Goal: Information Seeking & Learning: Check status

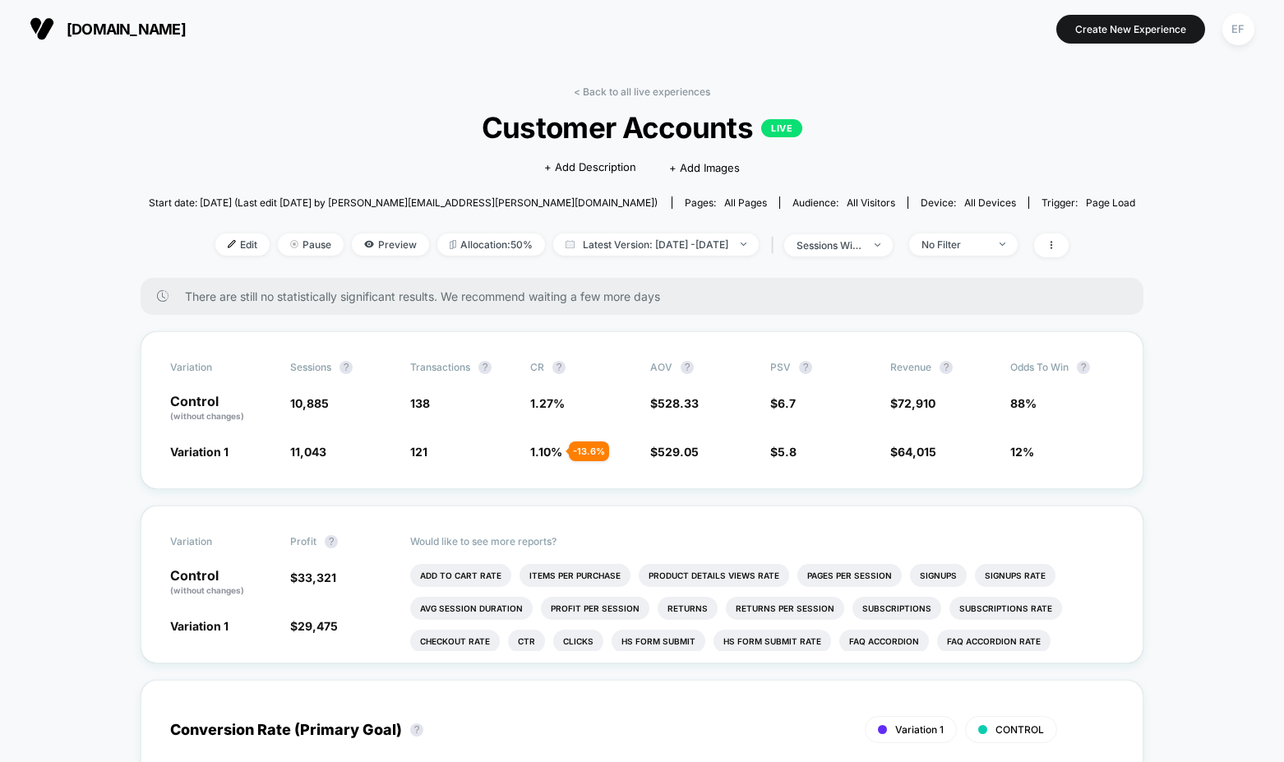
scroll to position [51, 0]
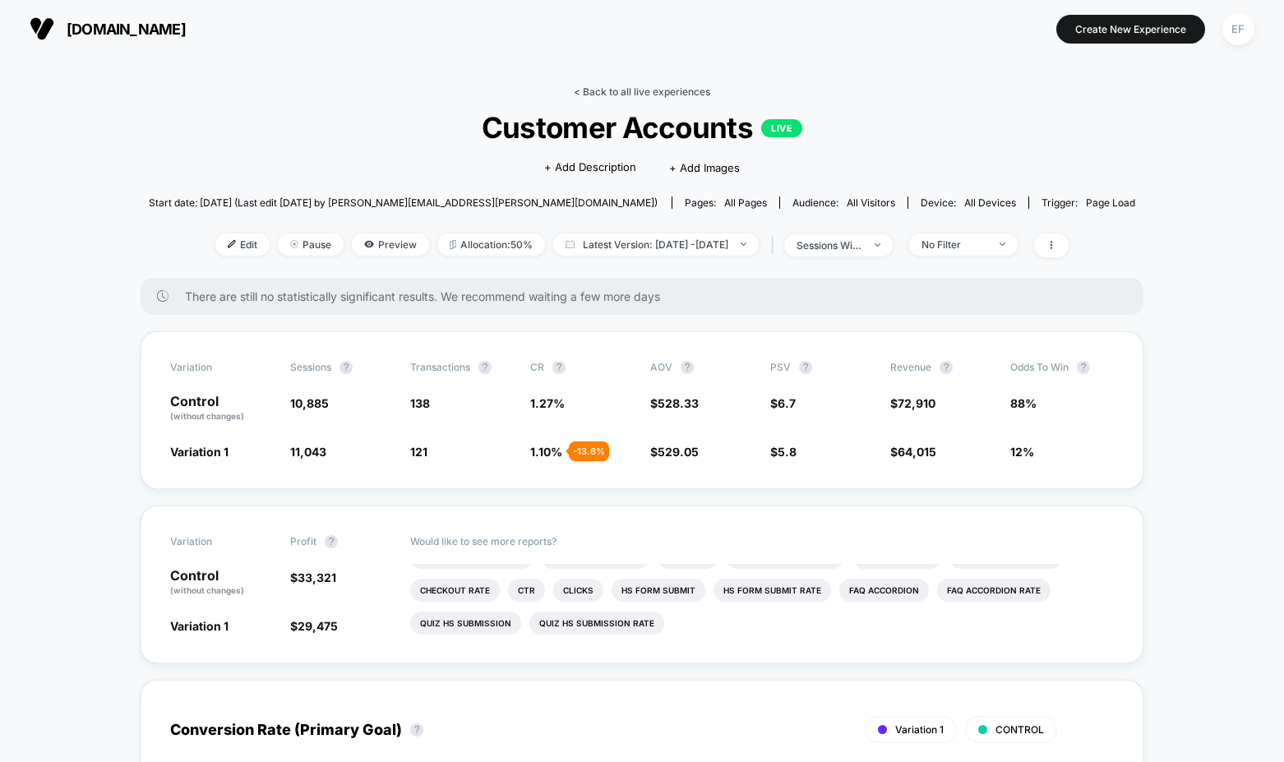
click at [652, 89] on link "< Back to all live experiences" at bounding box center [642, 91] width 136 height 12
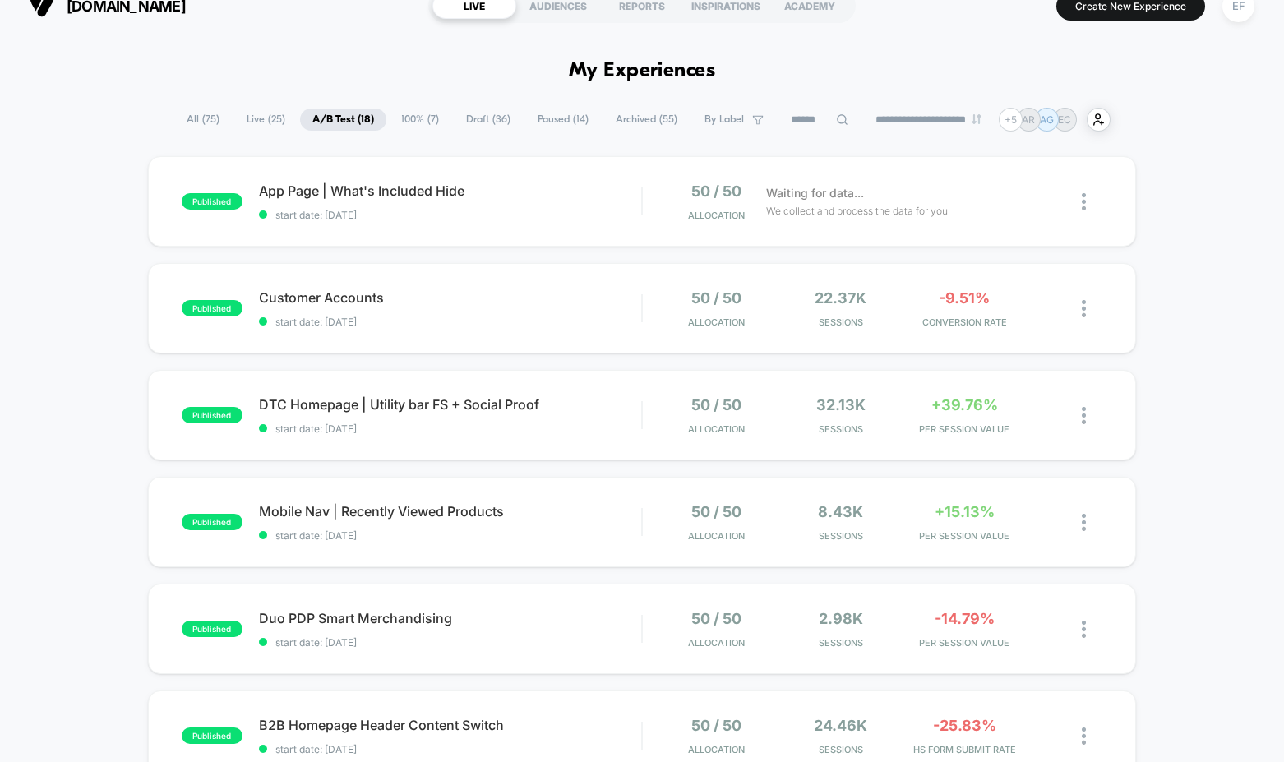
scroll to position [26, 0]
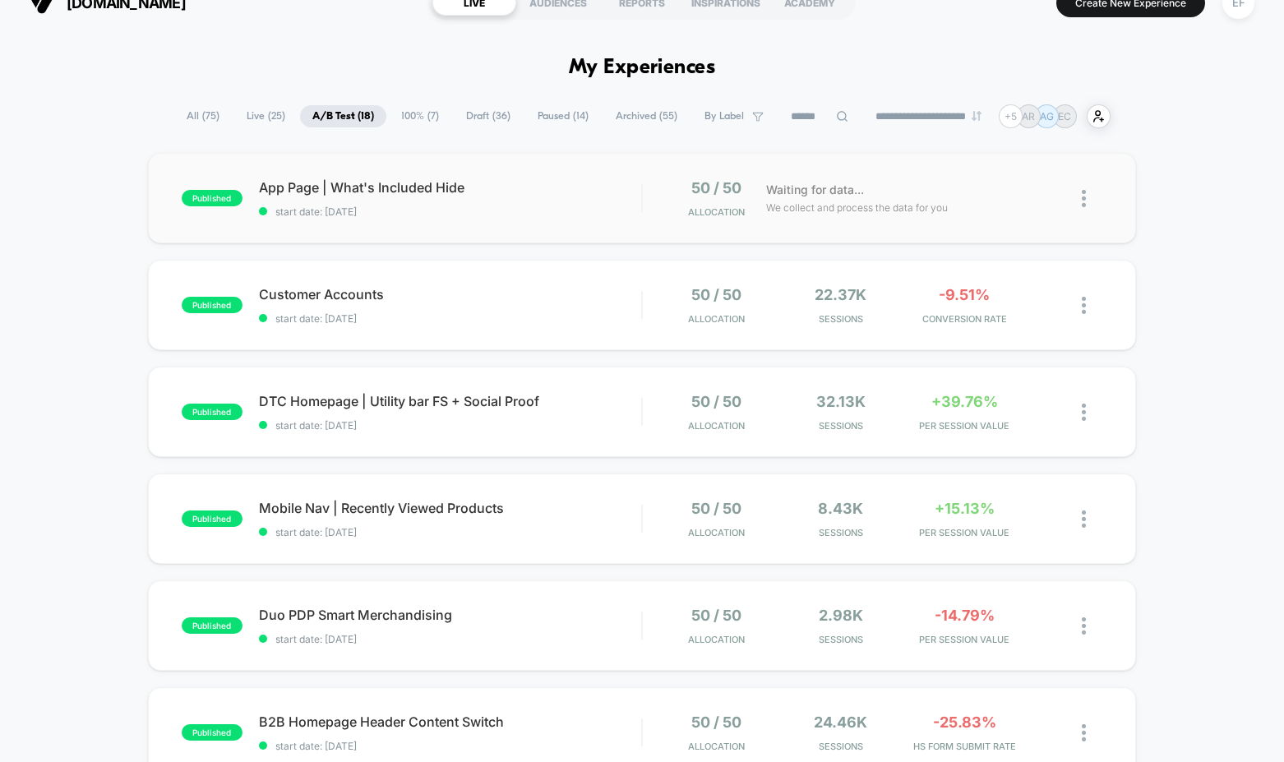
click at [512, 174] on div "published App Page | What's Included Hide start date: 10/6/2025 50 / 50 Allocat…" at bounding box center [642, 198] width 989 height 90
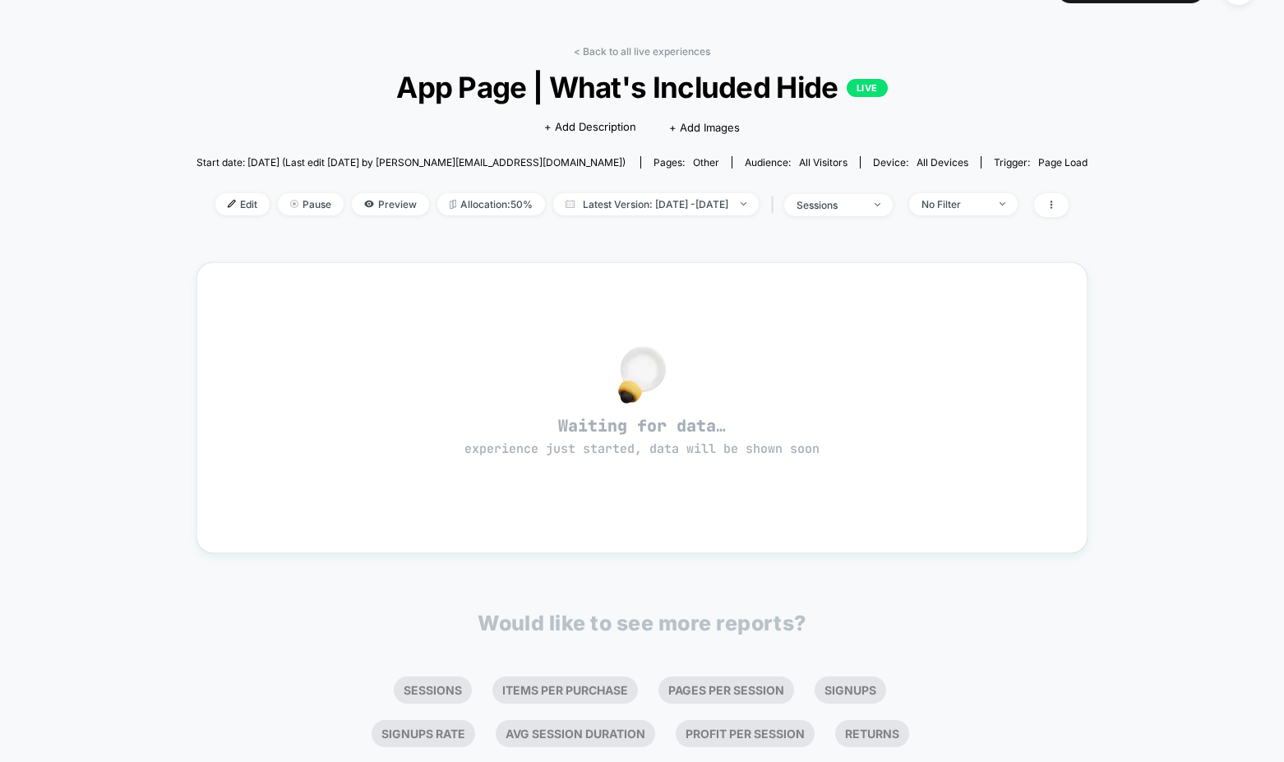
scroll to position [42, 0]
click at [1056, 201] on icon at bounding box center [1051, 203] width 10 height 10
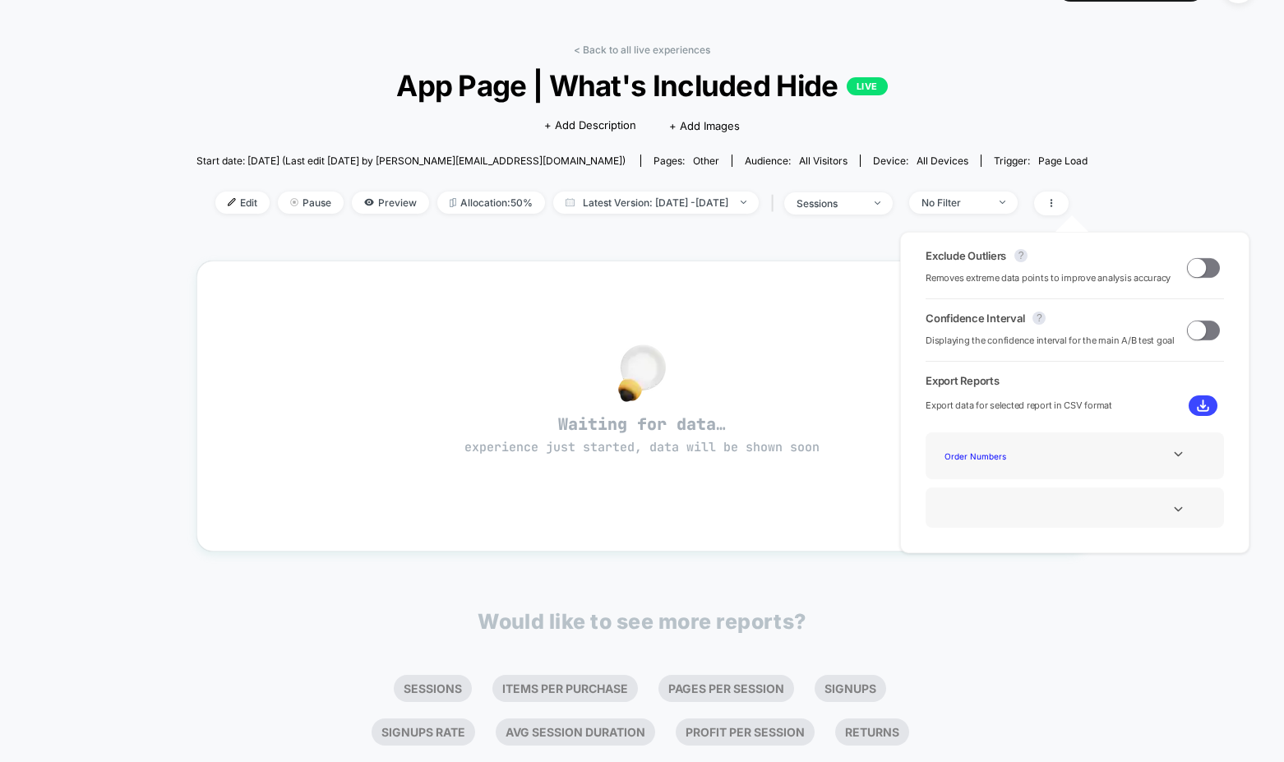
click at [1187, 201] on div "< Back to all live experiences App Page | What's Included Hide LIVE Click to ed…" at bounding box center [642, 475] width 1284 height 918
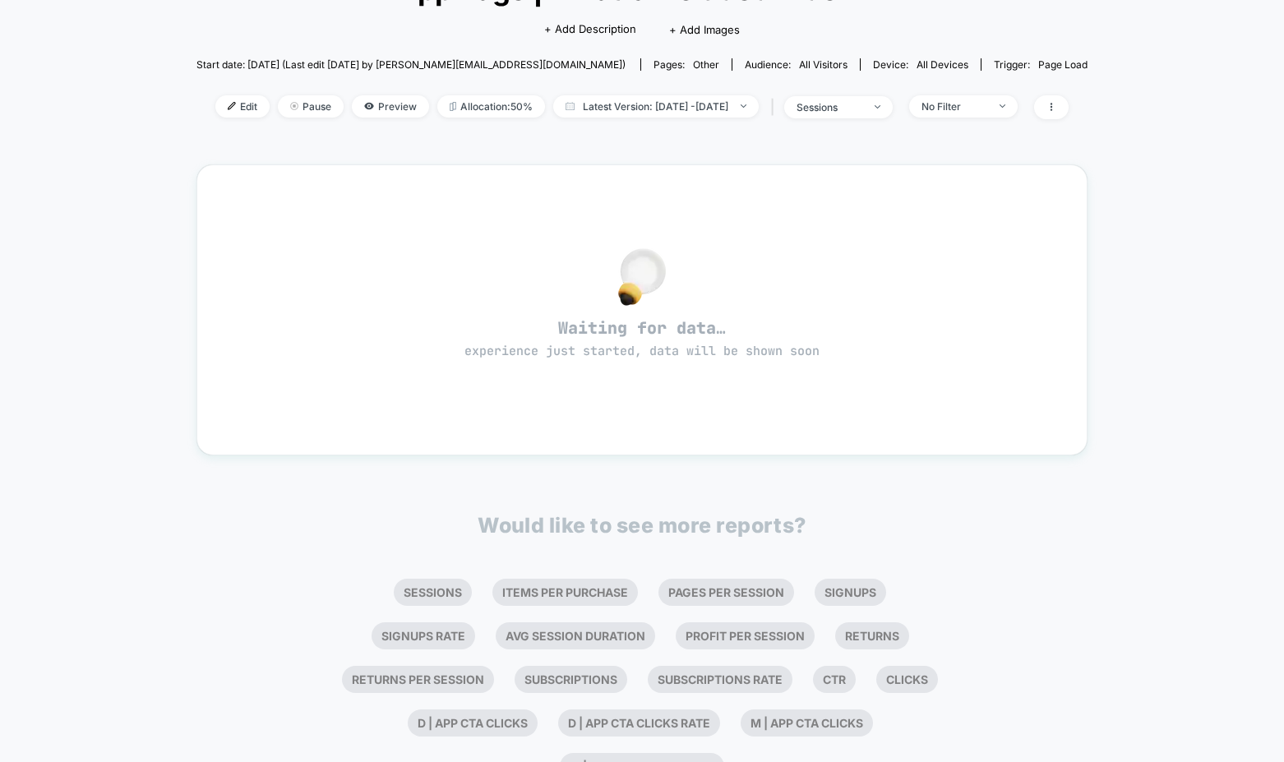
scroll to position [214, 0]
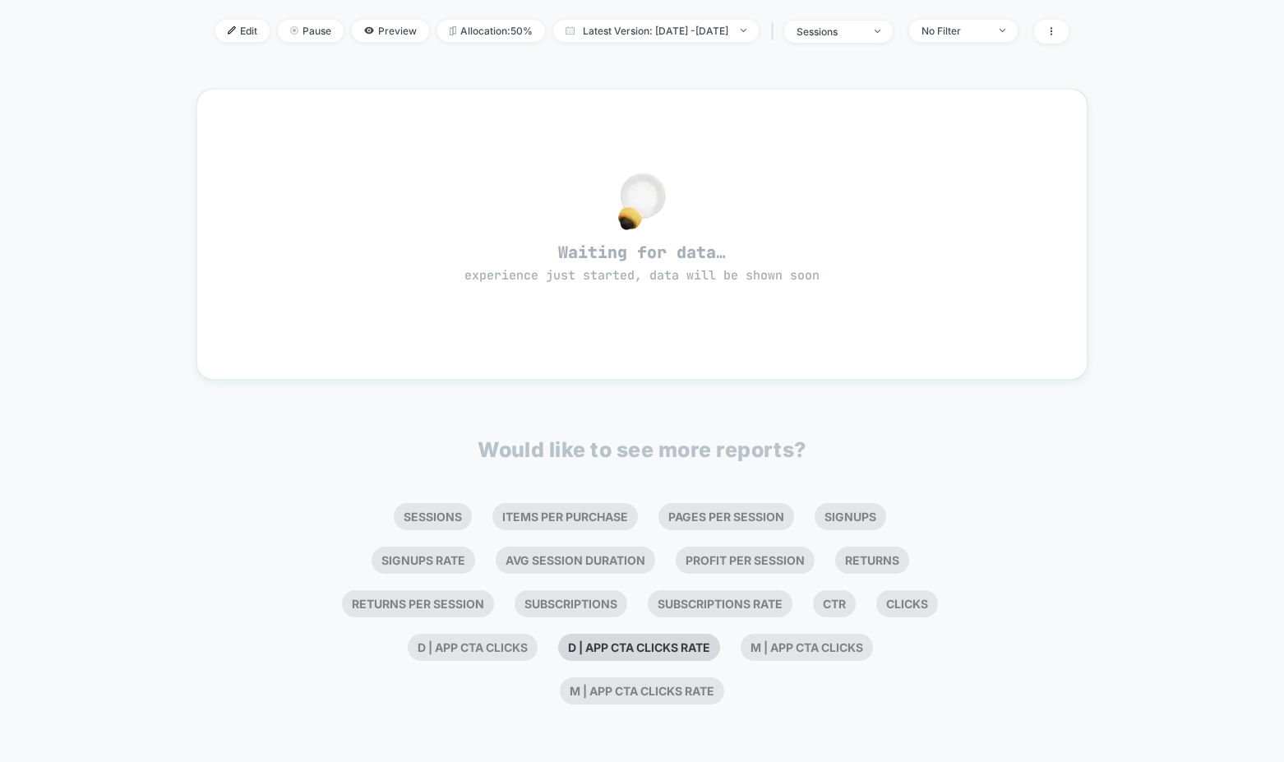
click at [639, 655] on li "D | App CTA Clicks rate" at bounding box center [639, 647] width 162 height 27
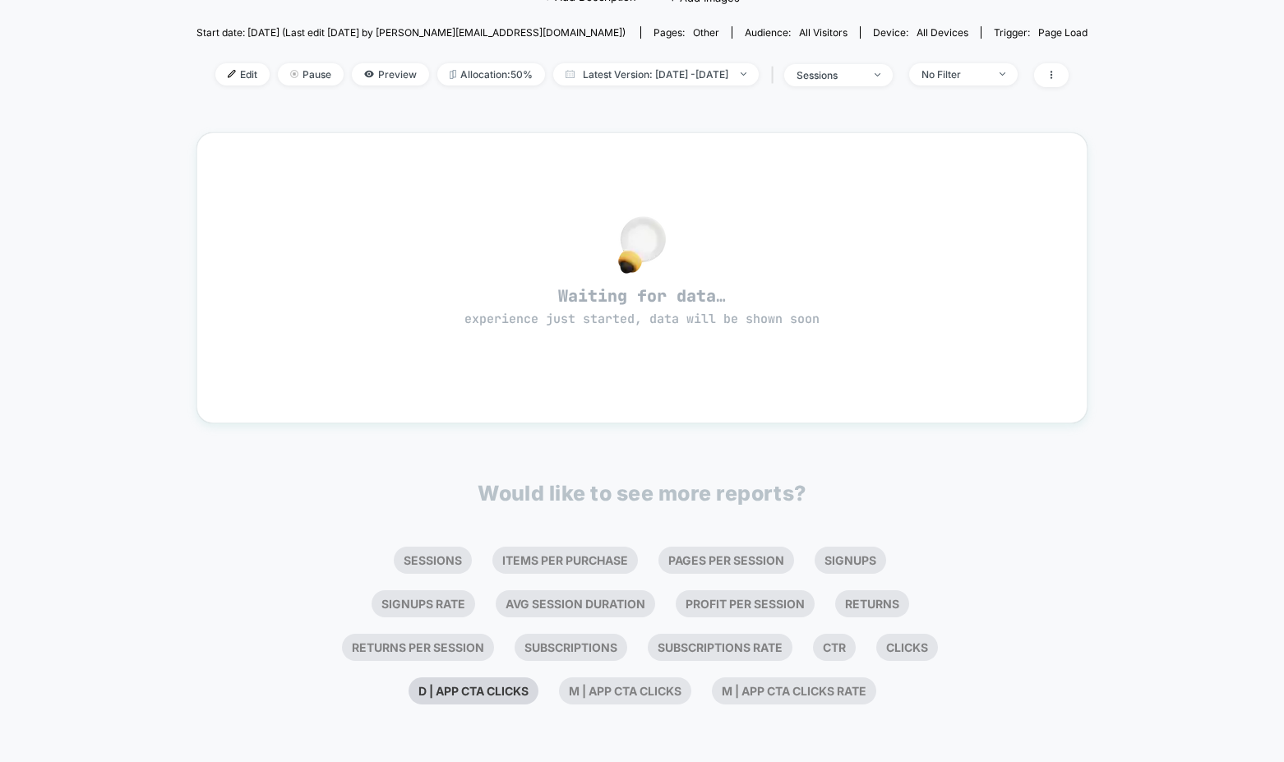
click at [510, 689] on li "D | App CTA Clicks" at bounding box center [473, 690] width 130 height 27
click at [510, 689] on li "M | App CTA Clicks" at bounding box center [549, 690] width 132 height 27
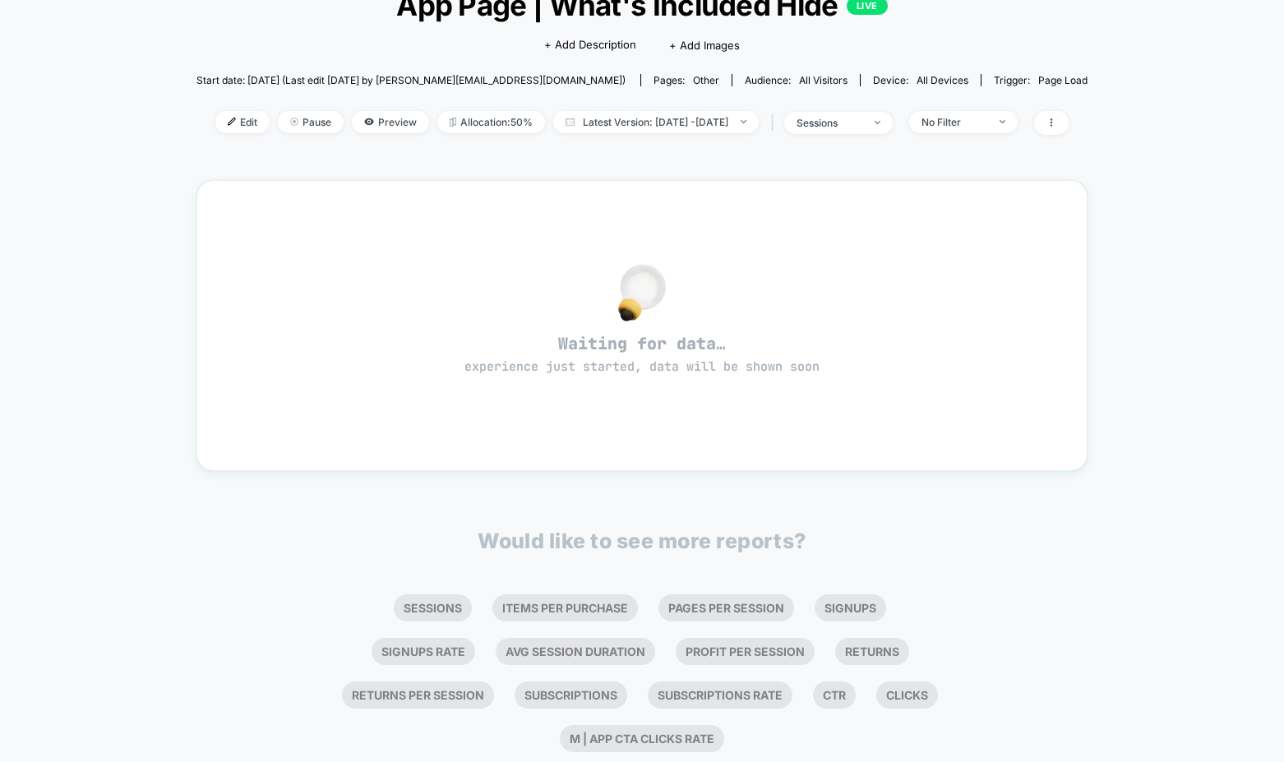
scroll to position [127, 0]
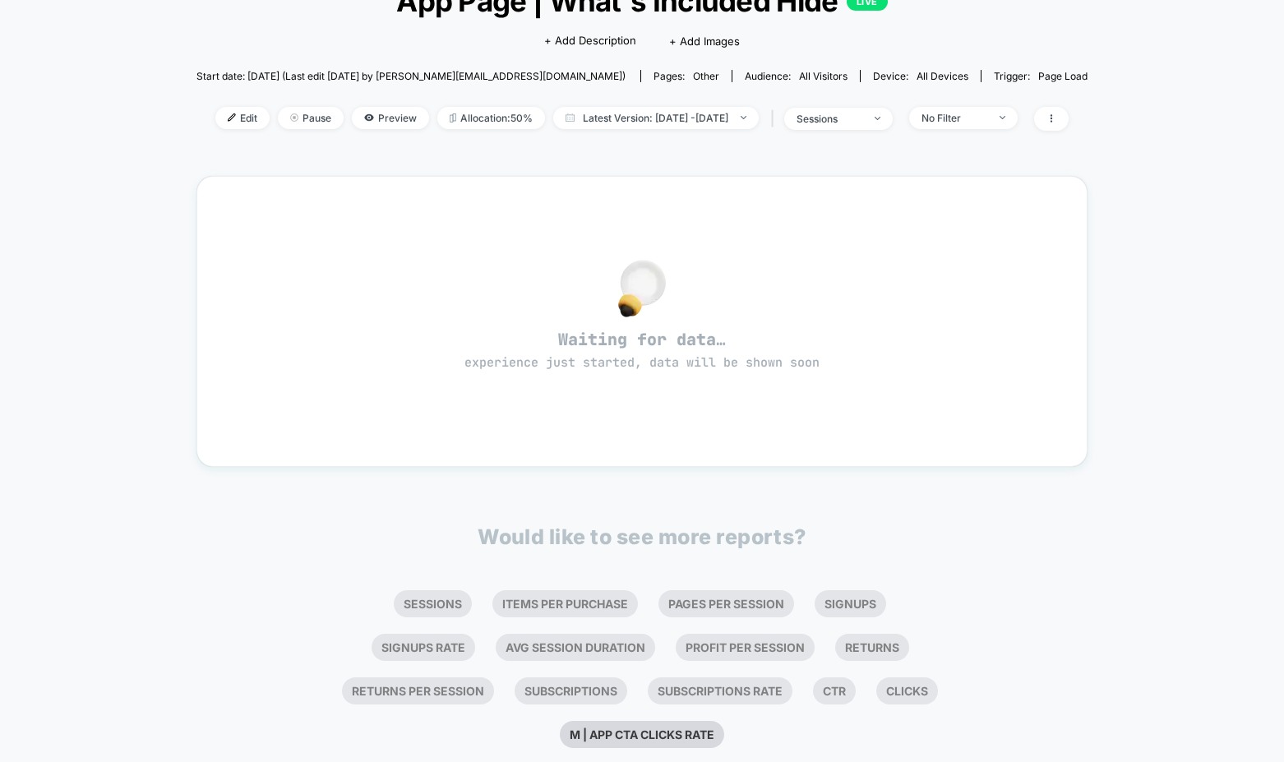
click at [586, 741] on li "M | App CTA Clicks rate" at bounding box center [642, 734] width 164 height 27
